Goal: Transaction & Acquisition: Book appointment/travel/reservation

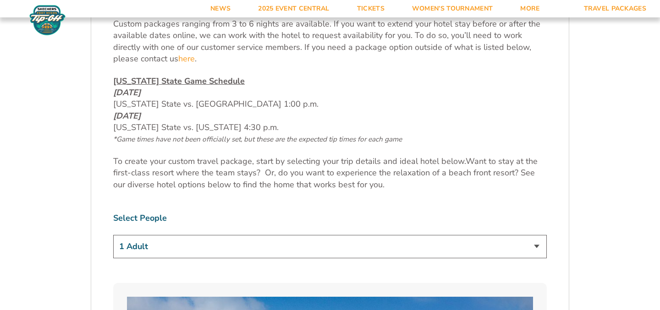
scroll to position [440, 0]
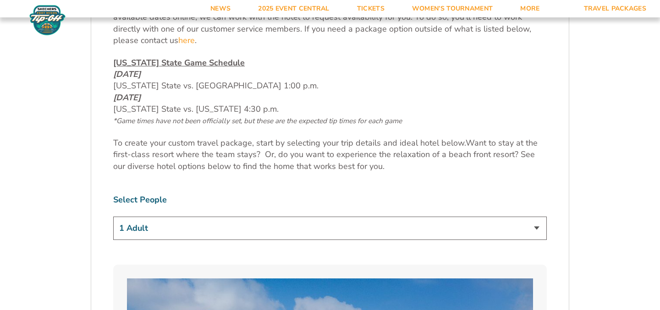
click at [333, 239] on select "1 Adult 2 Adults 3 Adults 4 Adults 2 Adults + 1 Child 2 Adults + 2 Children 2 A…" at bounding box center [330, 228] width 434 height 23
click at [113, 217] on select "1 Adult 2 Adults 3 Adults 4 Adults 2 Adults + 1 Child 2 Adults + 2 Children 2 A…" at bounding box center [330, 228] width 434 height 23
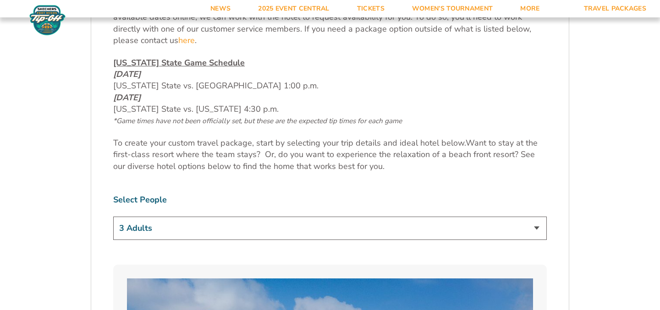
click at [372, 230] on select "1 Adult 2 Adults 3 Adults 4 Adults 2 Adults + 1 Child 2 Adults + 2 Children 2 A…" at bounding box center [330, 228] width 434 height 23
select select "2 Adults"
click at [113, 217] on select "1 Adult 2 Adults 3 Adults 4 Adults 2 Adults + 1 Child 2 Adults + 2 Children 2 A…" at bounding box center [330, 228] width 434 height 23
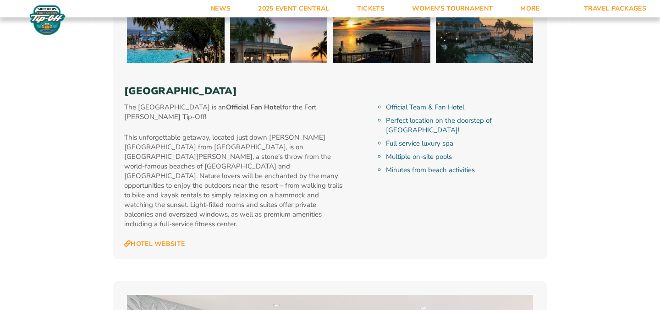
scroll to position [1009, 0]
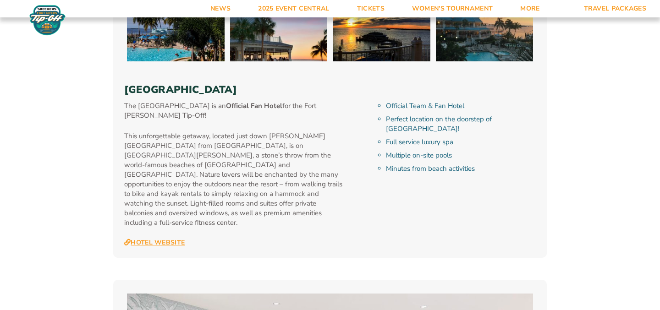
click at [172, 239] on link "Hotel Website" at bounding box center [154, 243] width 61 height 8
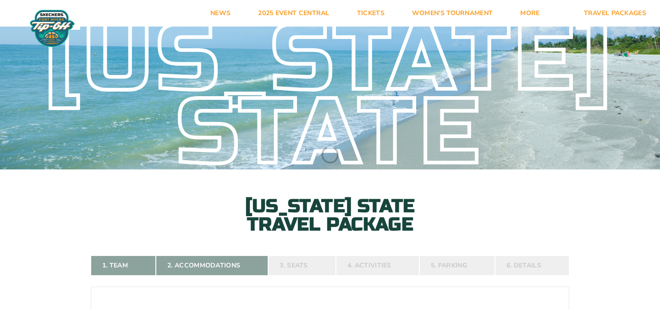
select select "2 Adults"
select select
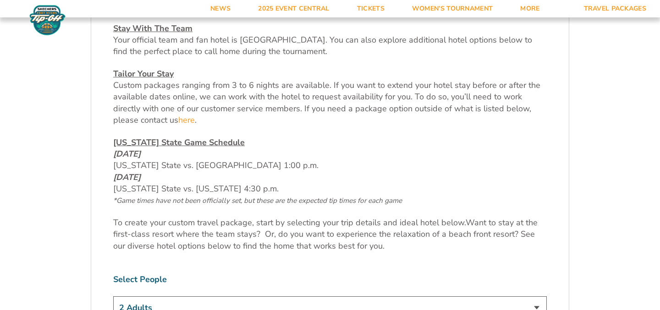
scroll to position [367, 0]
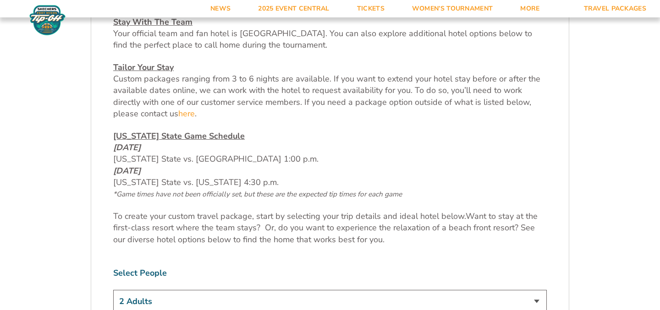
click at [179, 103] on span "Custom packages ranging from 3 to 6 nights are available. If you want to extend…" at bounding box center [326, 96] width 427 height 46
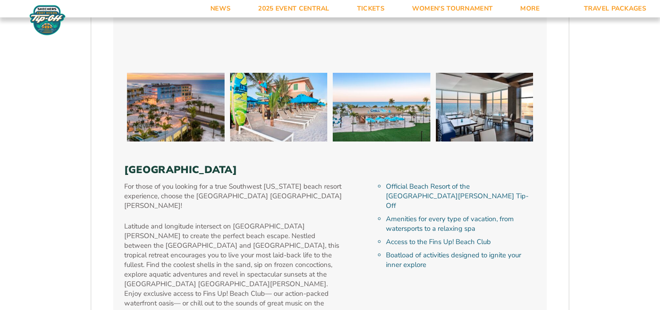
scroll to position [1486, 0]
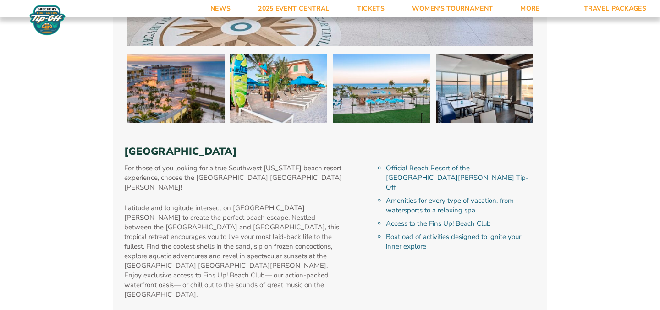
click at [153, 310] on link "Hotel Website" at bounding box center [154, 315] width 61 height 8
click at [198, 302] on div "[GEOGRAPHIC_DATA] The [GEOGRAPHIC_DATA] is an Official Fan Hotel for the [GEOGR…" at bounding box center [330, 308] width 434 height 2179
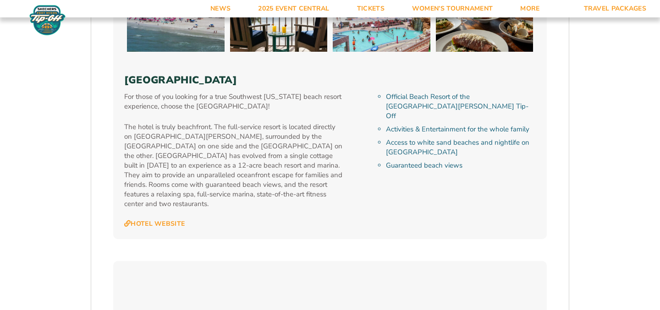
scroll to position [2110, 0]
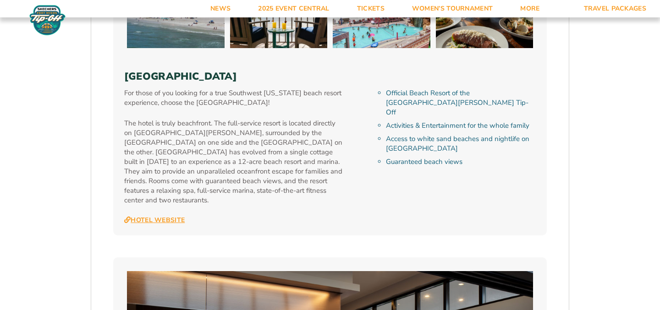
click at [177, 216] on link "Hotel Website" at bounding box center [154, 220] width 61 height 8
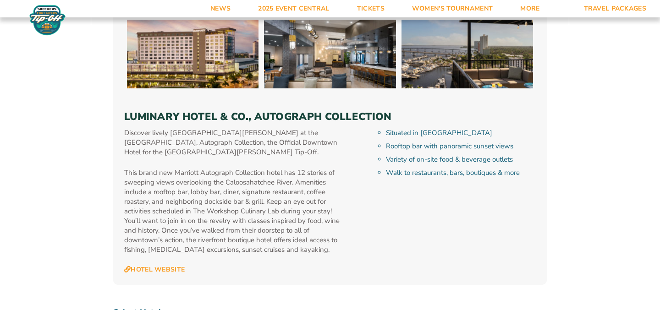
scroll to position [2605, 0]
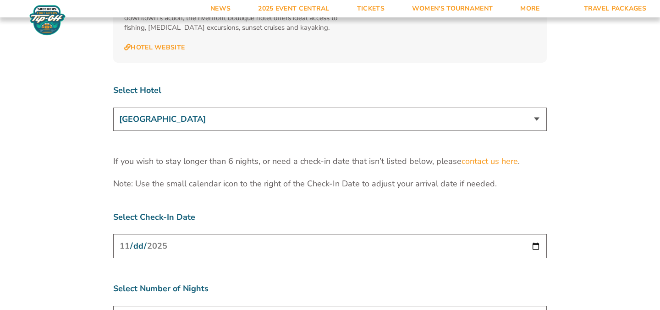
scroll to position [2825, 0]
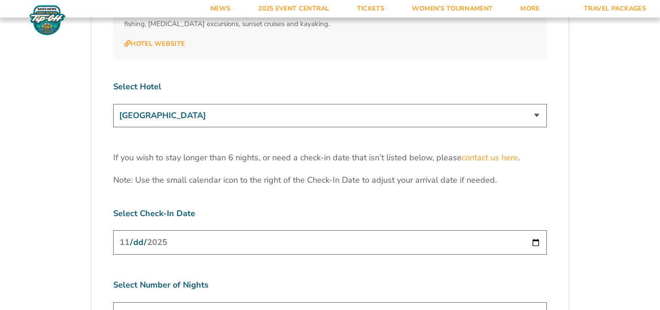
click at [203, 231] on input "[DATE]" at bounding box center [330, 243] width 434 height 24
click at [269, 303] on div "3 Nights 4 Nights 5 Nights 6 Nights" at bounding box center [330, 316] width 434 height 26
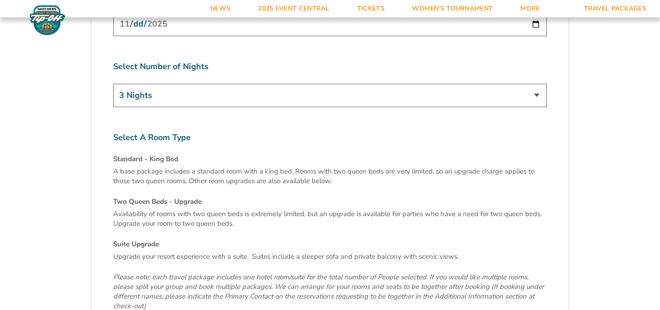
scroll to position [3045, 0]
drag, startPoint x: 477, startPoint y: 233, endPoint x: 477, endPoint y: 218, distance: 14.7
click at [477, 271] on em "Please note: each travel package includes one hotel room/suite for the total nu…" at bounding box center [328, 290] width 431 height 38
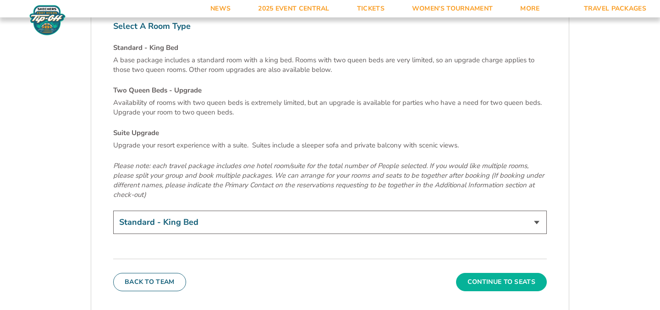
click at [481, 273] on button "Continue To Seats" at bounding box center [501, 282] width 91 height 18
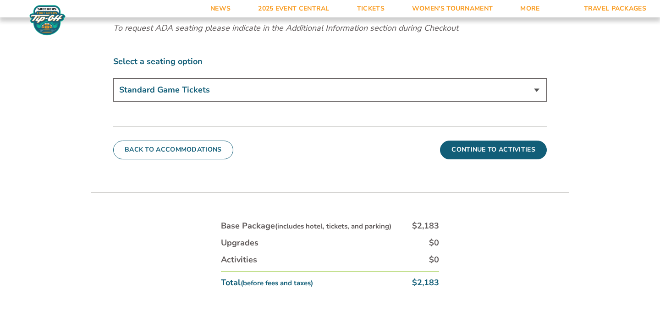
scroll to position [385, 0]
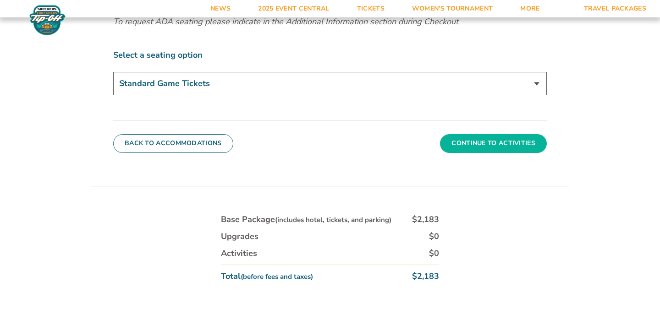
click at [515, 142] on button "Continue To Activities" at bounding box center [493, 143] width 107 height 18
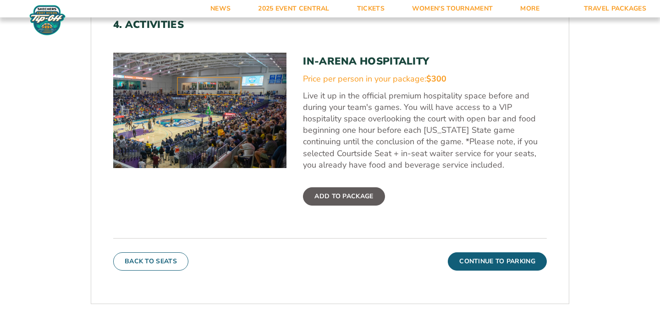
scroll to position [330, 0]
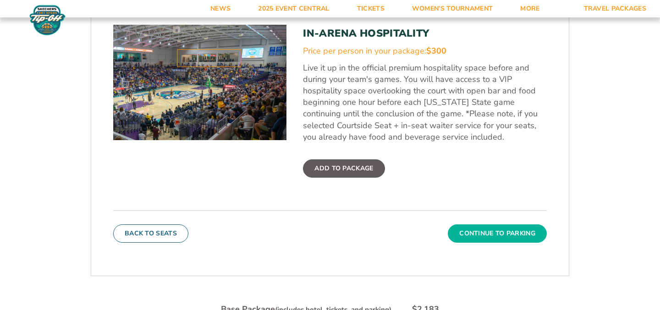
click at [506, 238] on button "Continue To Parking" at bounding box center [497, 234] width 99 height 18
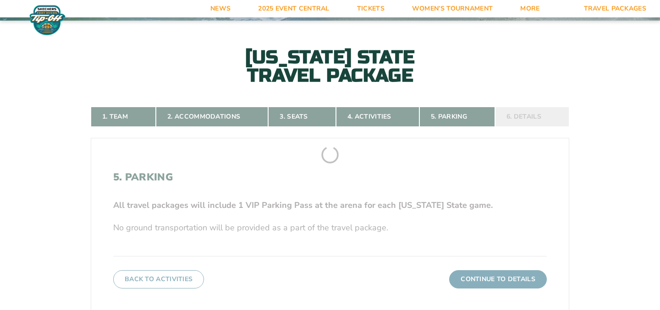
scroll to position [146, 0]
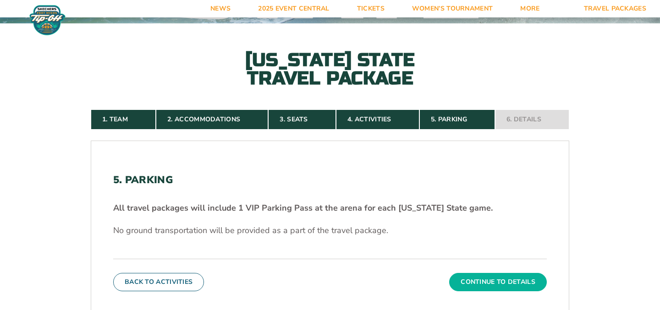
click at [502, 285] on button "Continue To Details" at bounding box center [498, 282] width 98 height 18
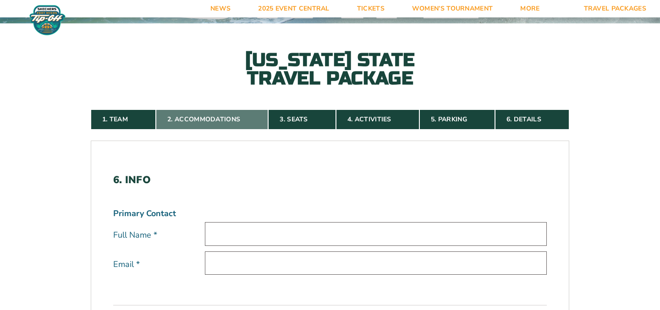
click at [180, 127] on link "2. Accommodations" at bounding box center [212, 120] width 112 height 20
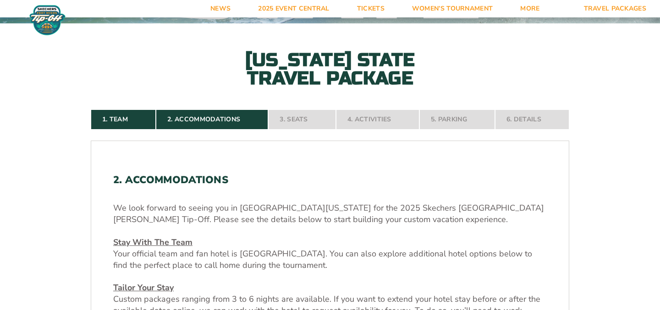
click at [269, 208] on p "We look forward to seeing you in [GEOGRAPHIC_DATA][US_STATE] for the 2025 Skech…" at bounding box center [330, 214] width 434 height 23
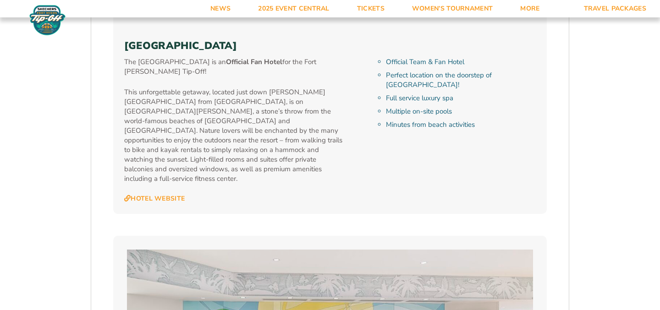
scroll to position [1063, 0]
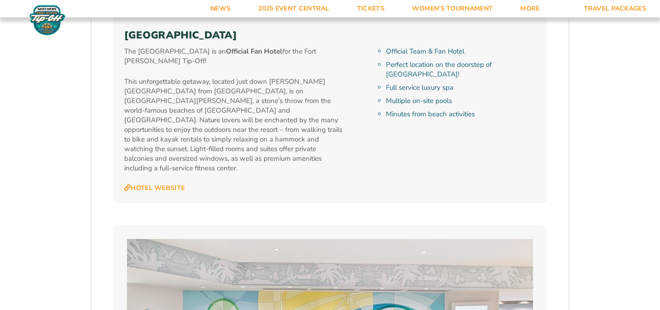
click at [269, 72] on div "The [GEOGRAPHIC_DATA] is an Official Fan Hotel for the [GEOGRAPHIC_DATA][PERSON…" at bounding box center [247, 120] width 247 height 146
click at [151, 184] on link "Hotel Website" at bounding box center [154, 188] width 61 height 8
click at [358, 145] on div "The [GEOGRAPHIC_DATA] is an Official Fan Hotel for the [GEOGRAPHIC_DATA][PERSON…" at bounding box center [247, 120] width 247 height 146
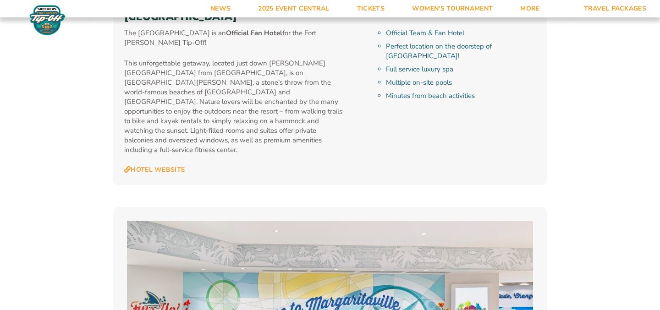
click at [256, 73] on p "This unforgettable getaway, located just down [PERSON_NAME][GEOGRAPHIC_DATA] fr…" at bounding box center [234, 107] width 220 height 96
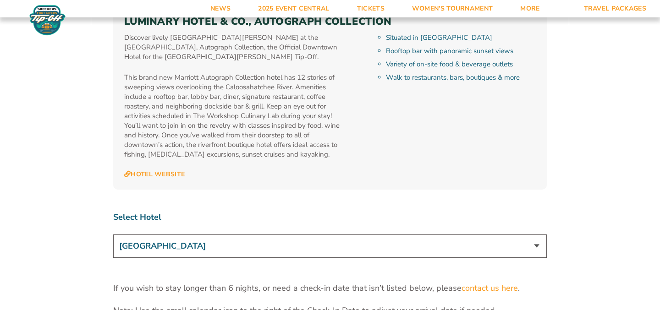
scroll to position [2678, 0]
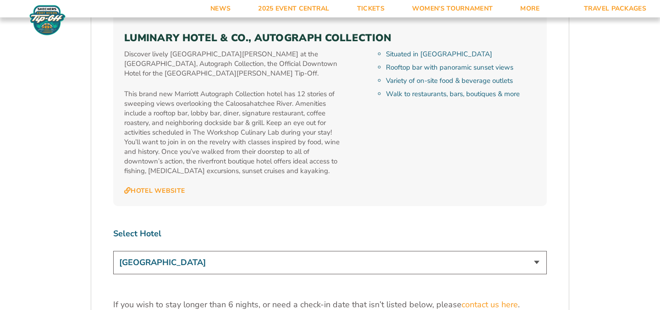
click at [311, 89] on p "This brand new Marriott Autograph Collection hotel has 12 stories of sweeping v…" at bounding box center [234, 132] width 220 height 87
click at [217, 89] on p "This brand new Marriott Autograph Collection hotel has 12 stories of sweeping v…" at bounding box center [234, 132] width 220 height 87
